Goal: Task Accomplishment & Management: Manage account settings

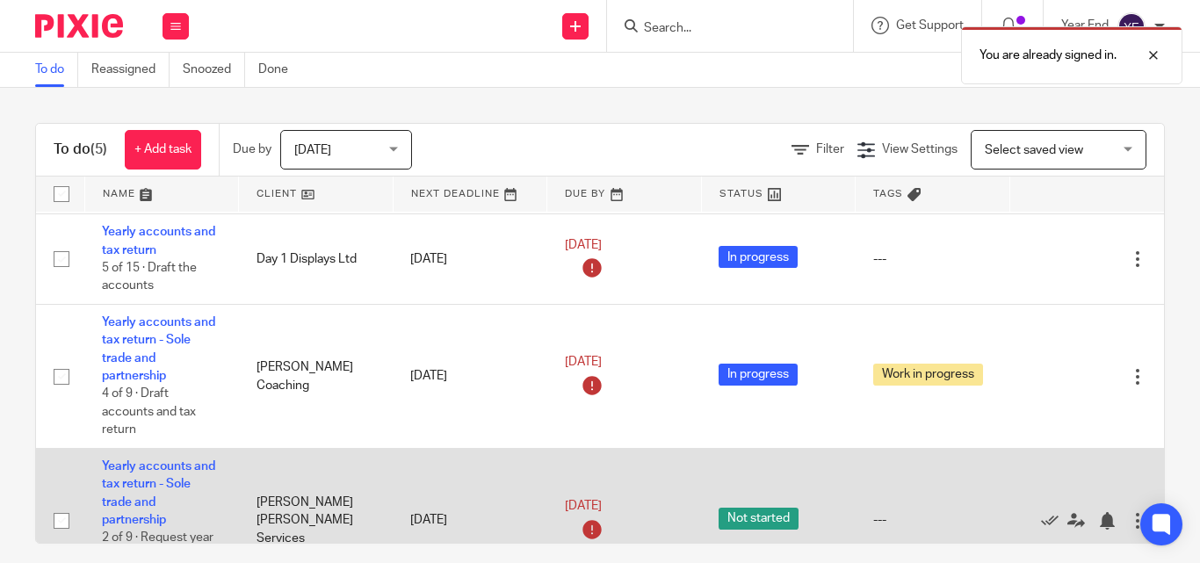
scroll to position [176, 0]
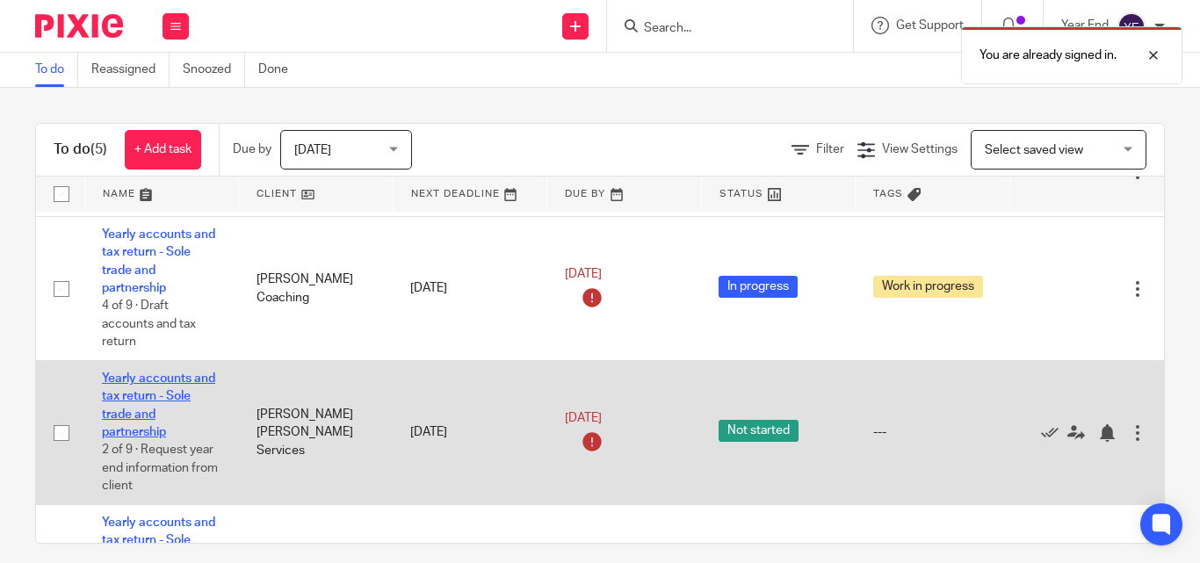
click at [141, 379] on link "Yearly accounts and tax return - Sole trade and partnership" at bounding box center [158, 406] width 113 height 66
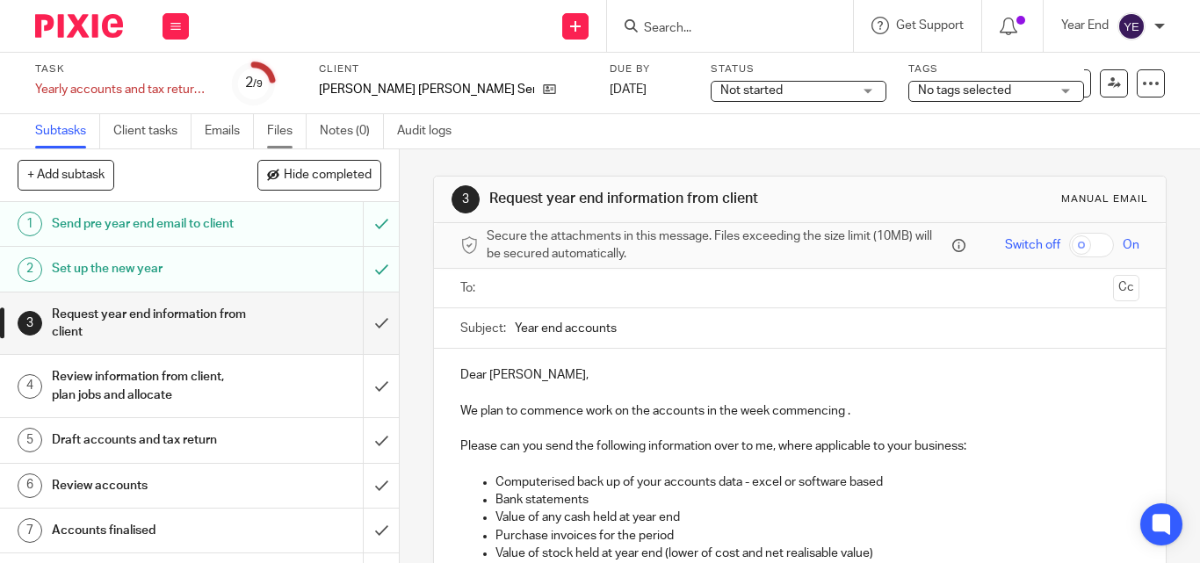
click at [279, 128] on link "Files" at bounding box center [287, 131] width 40 height 34
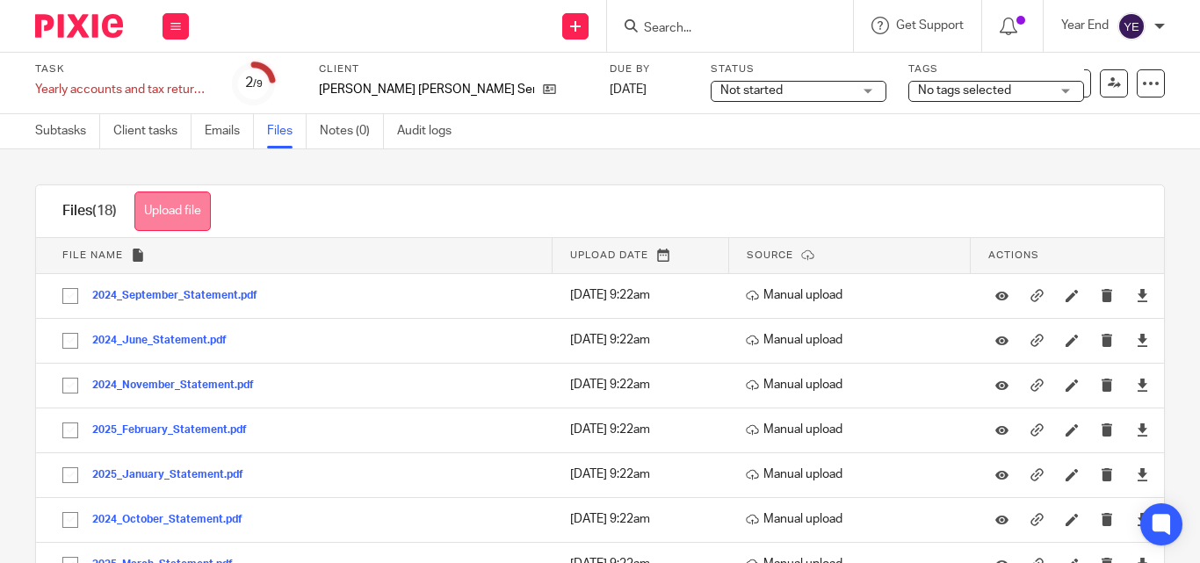
click at [171, 206] on button "Upload file" at bounding box center [172, 212] width 76 height 40
